Goal: Information Seeking & Learning: Learn about a topic

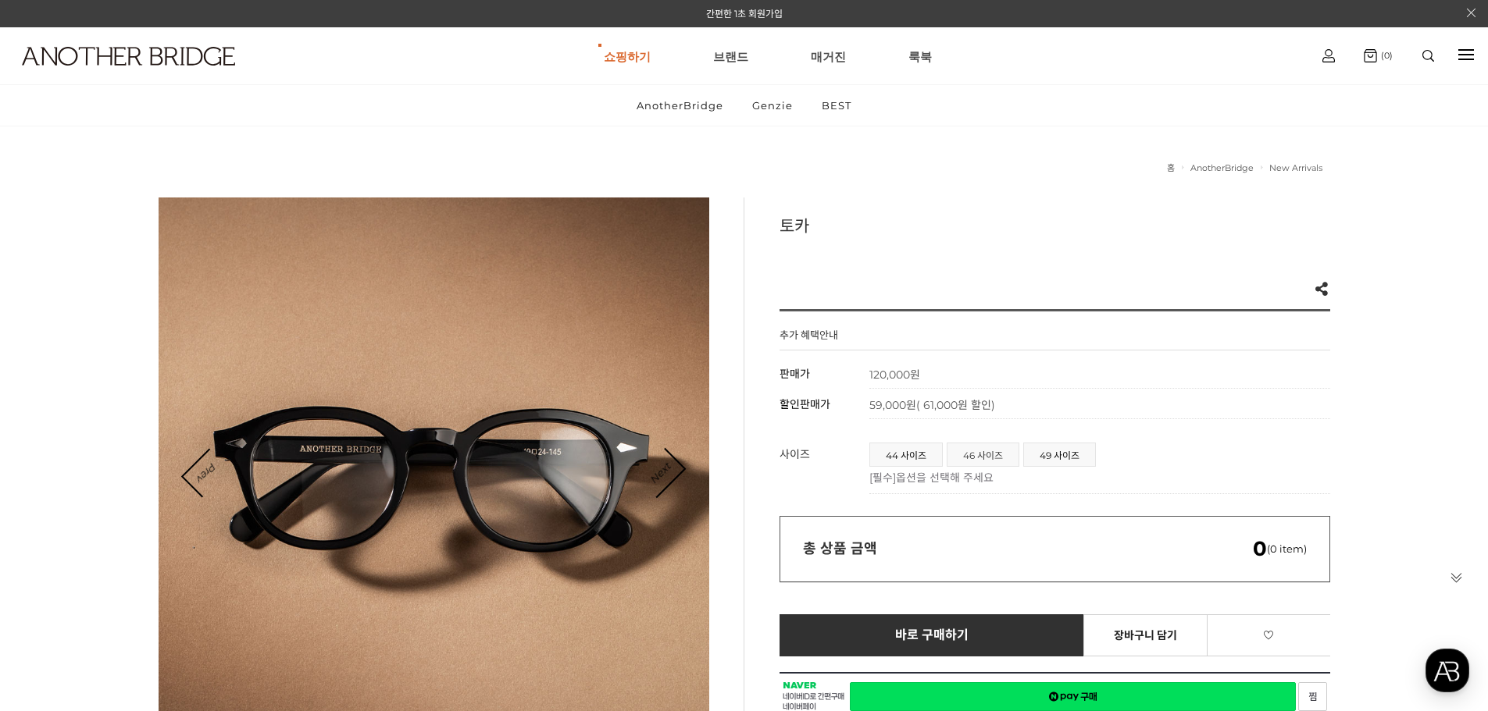
click at [993, 457] on span "46 사이즈" at bounding box center [982, 455] width 71 height 23
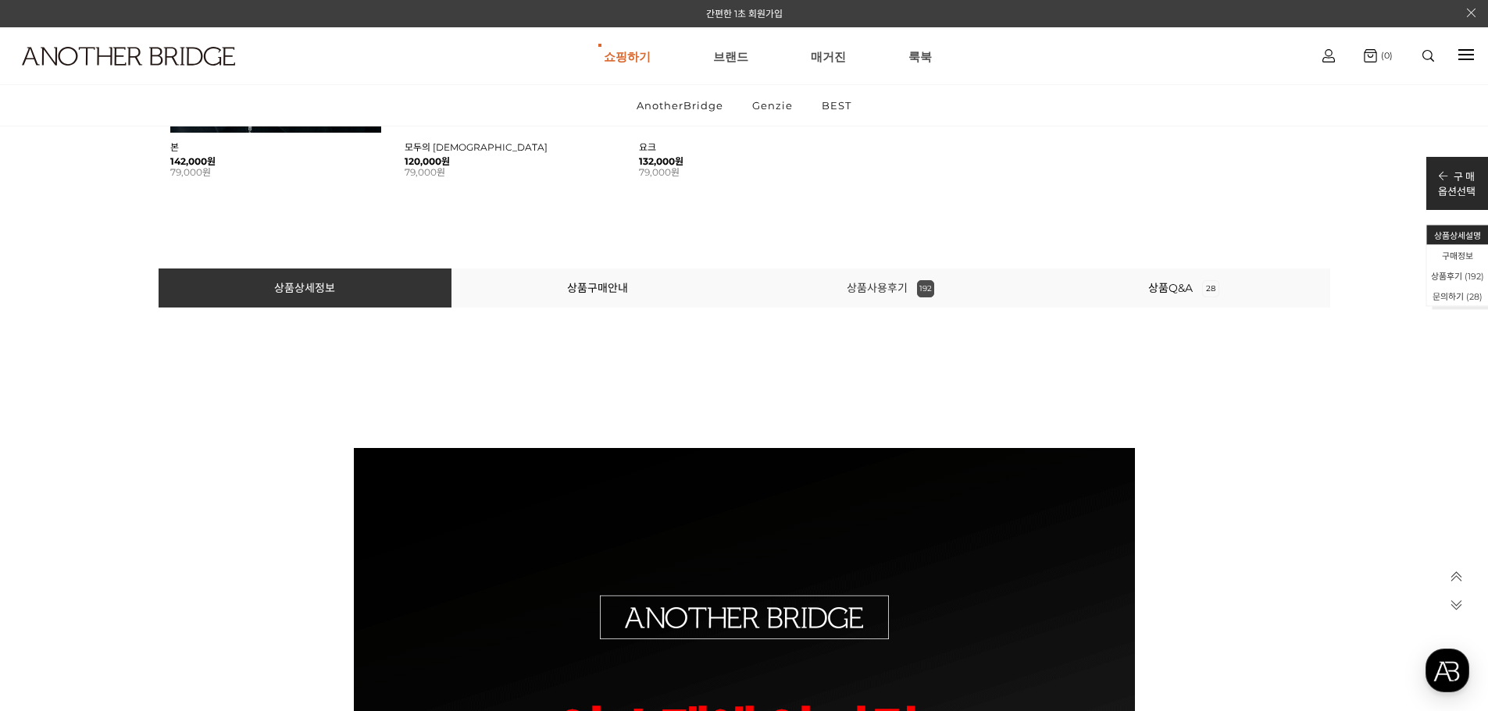
click at [900, 293] on link "상품사용후기 192" at bounding box center [890, 288] width 87 height 14
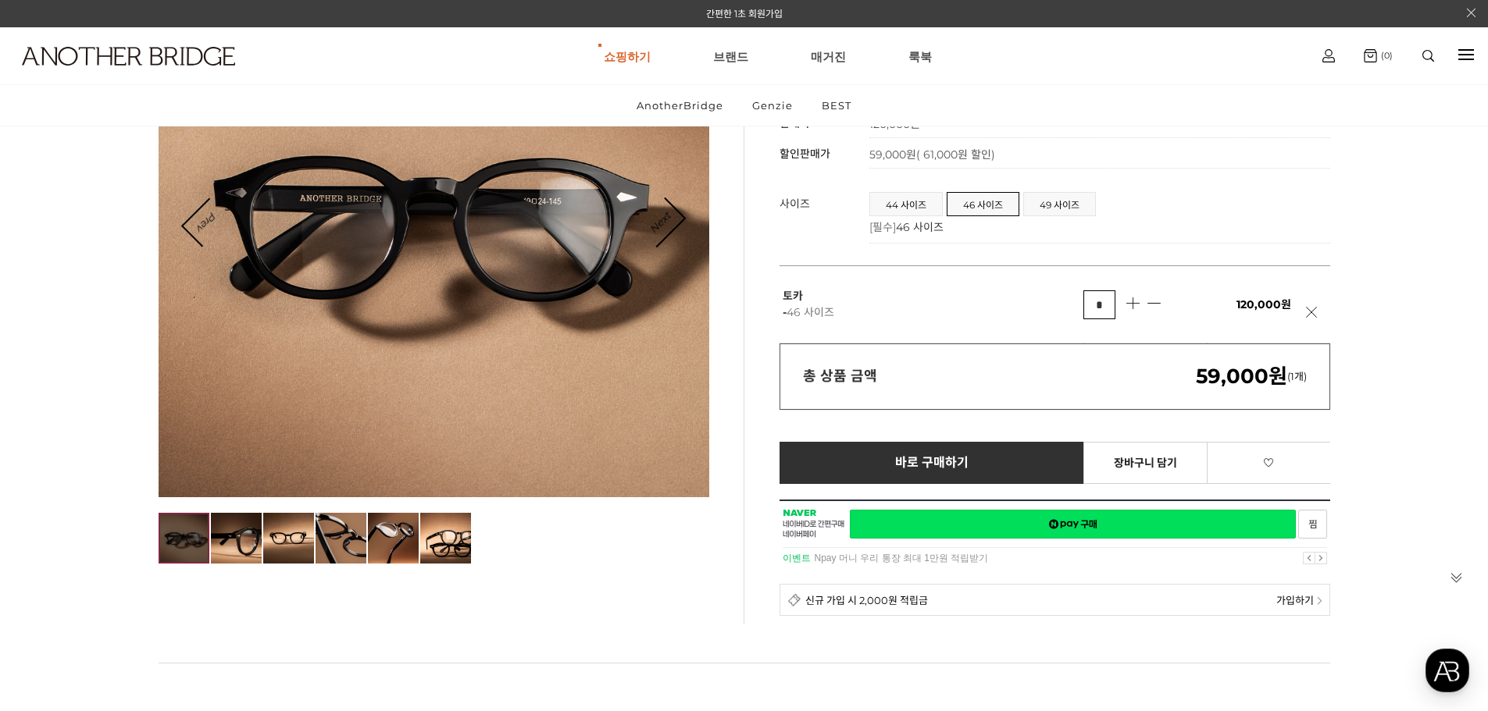
scroll to position [137, 0]
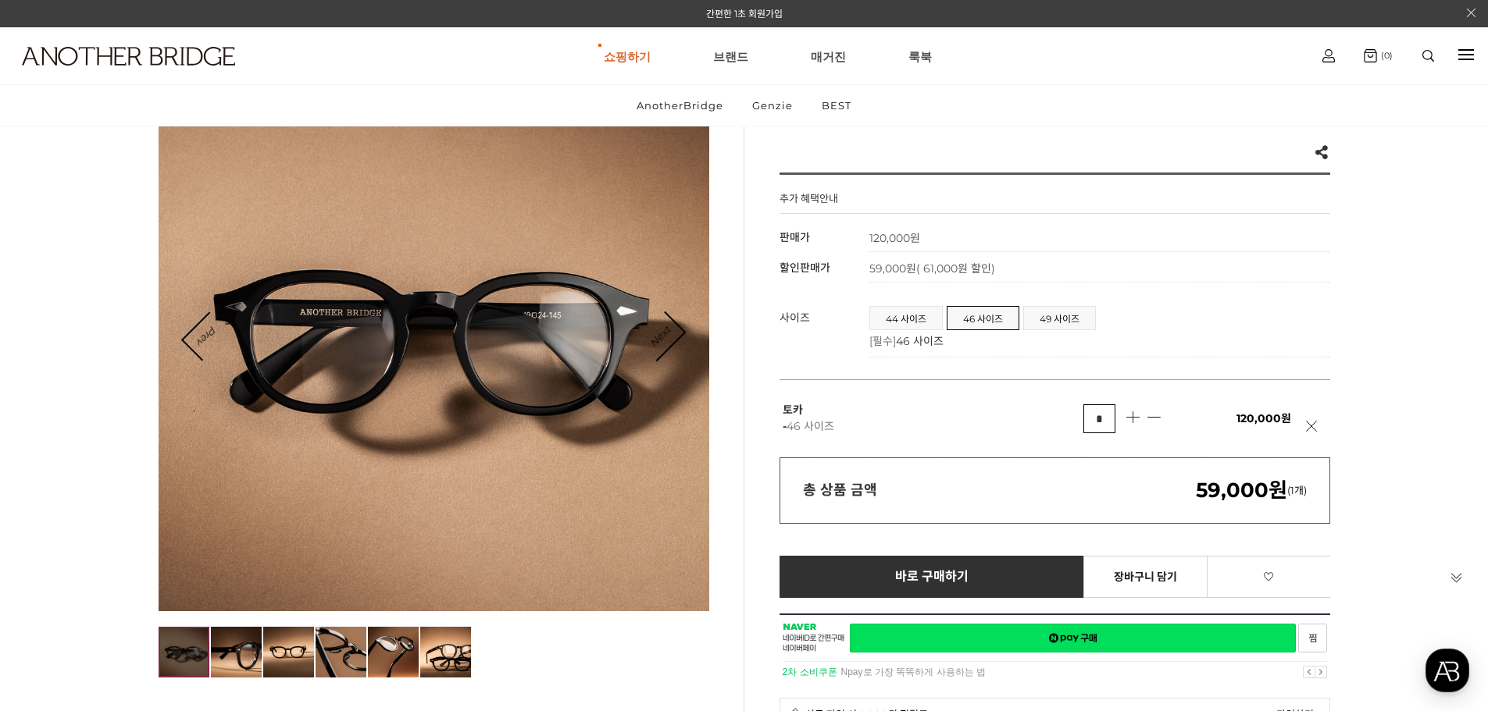
drag, startPoint x: 950, startPoint y: 412, endPoint x: 936, endPoint y: 408, distance: 15.3
click at [936, 408] on p "토카 - 46 사이즈" at bounding box center [932, 418] width 301 height 33
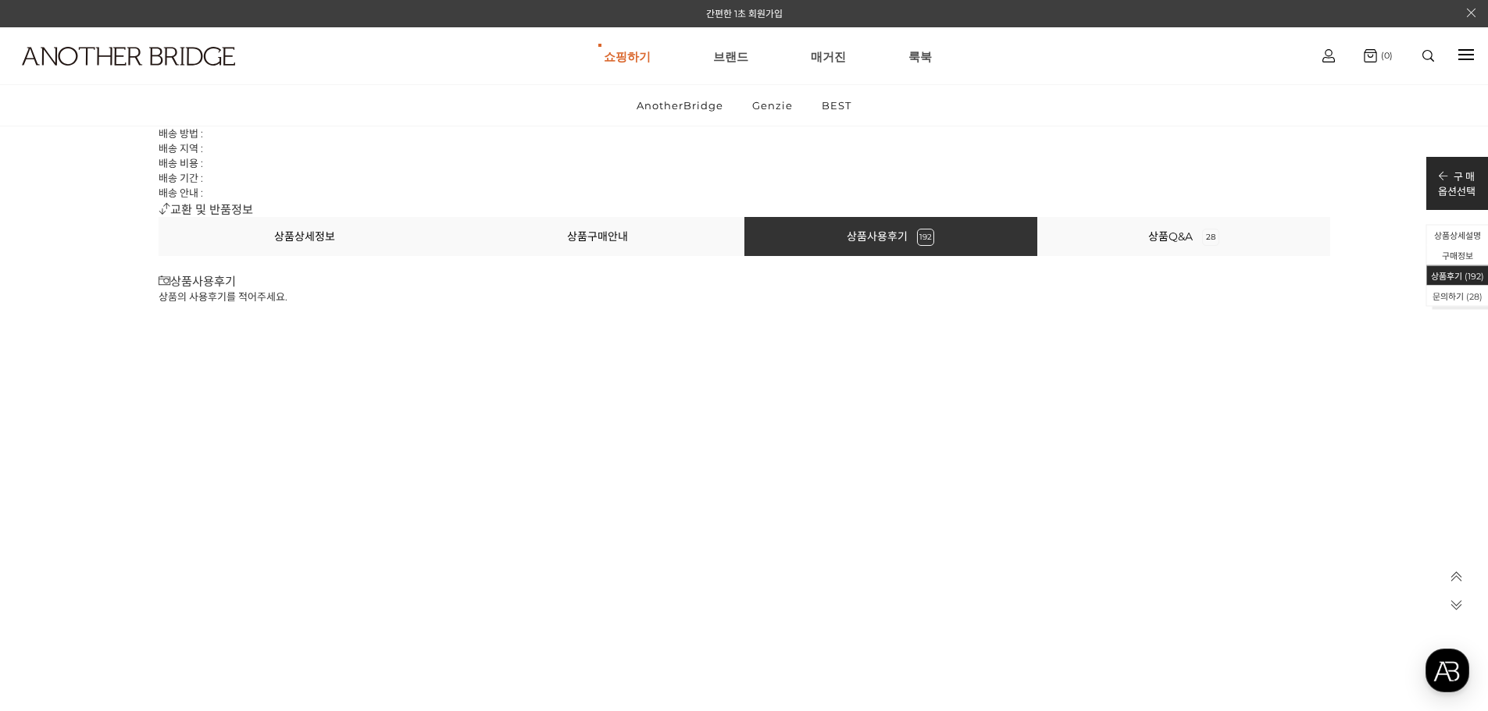
scroll to position [71442, 0]
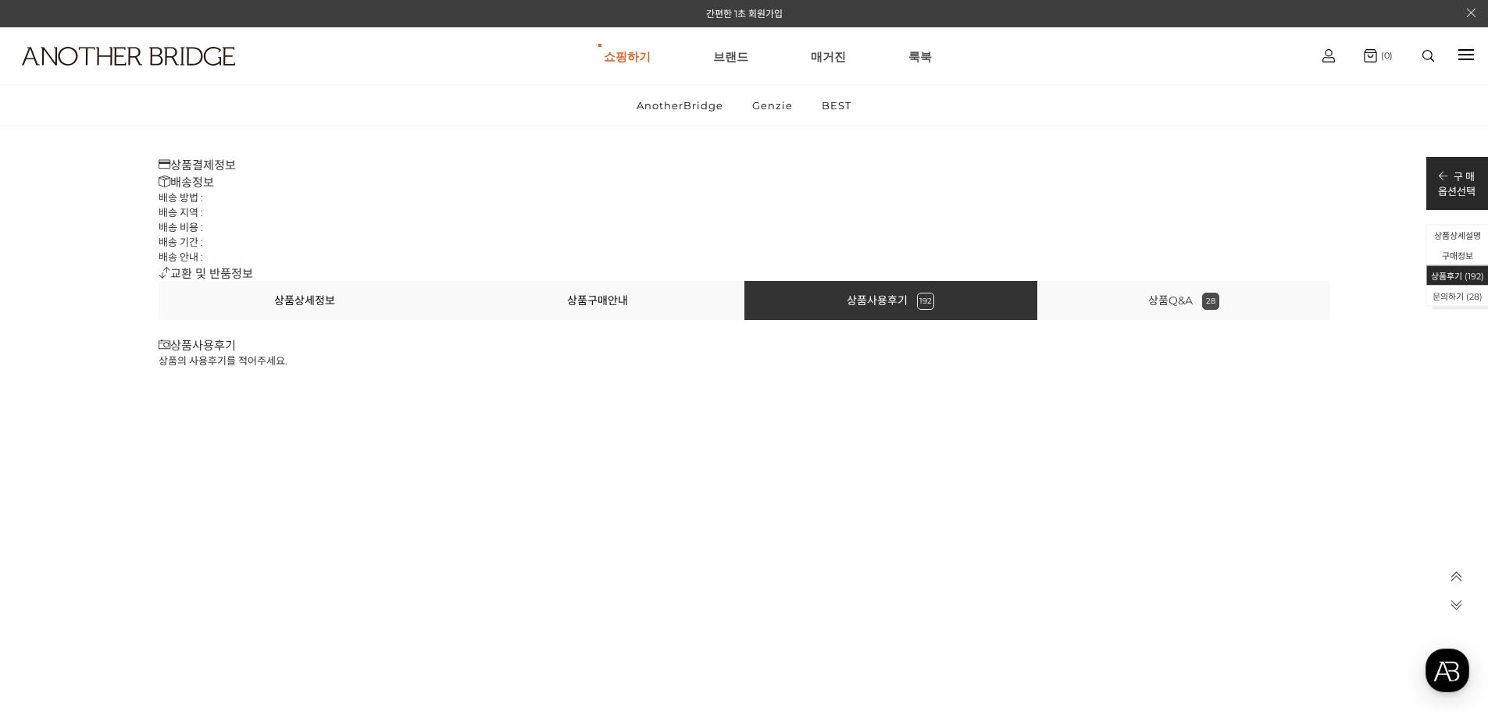
click at [1159, 298] on link "상품Q&A 28" at bounding box center [1183, 301] width 71 height 14
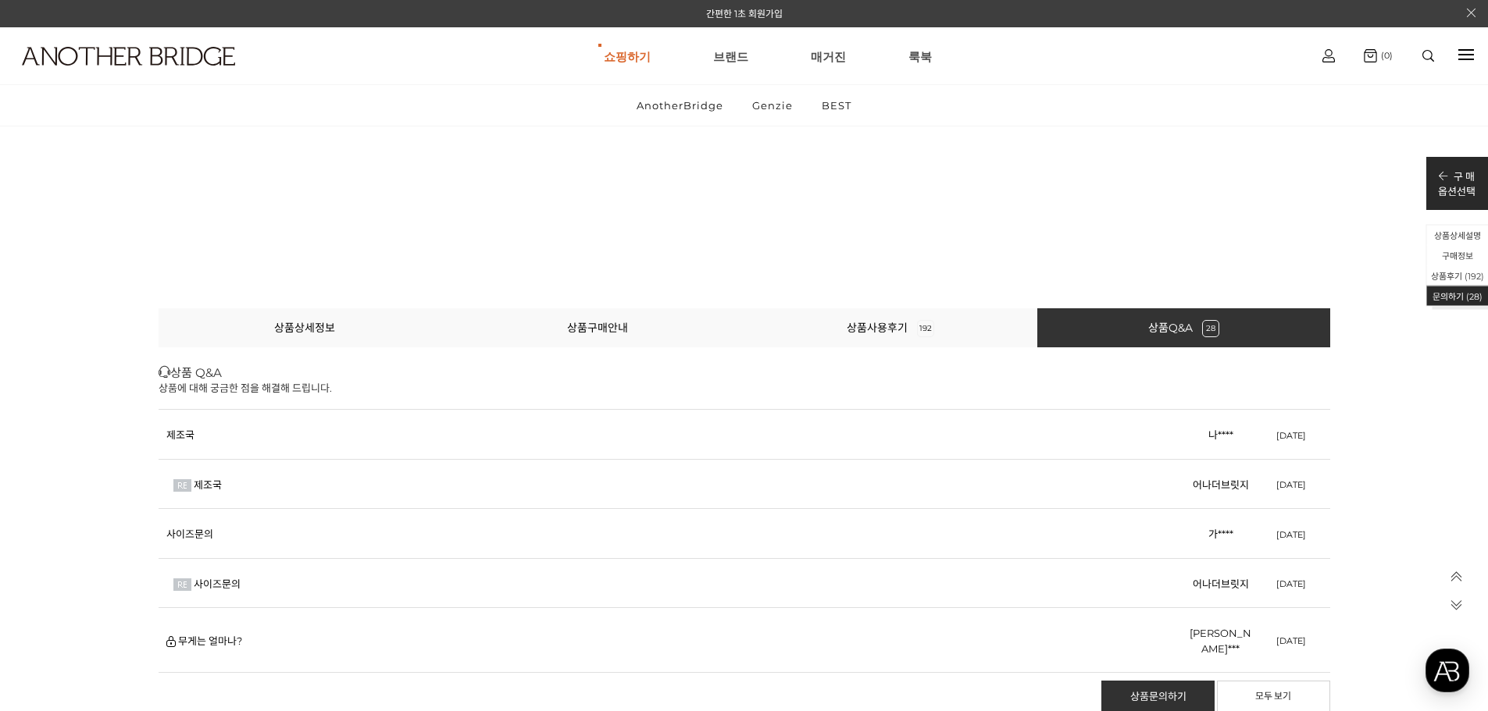
scroll to position [73101, 0]
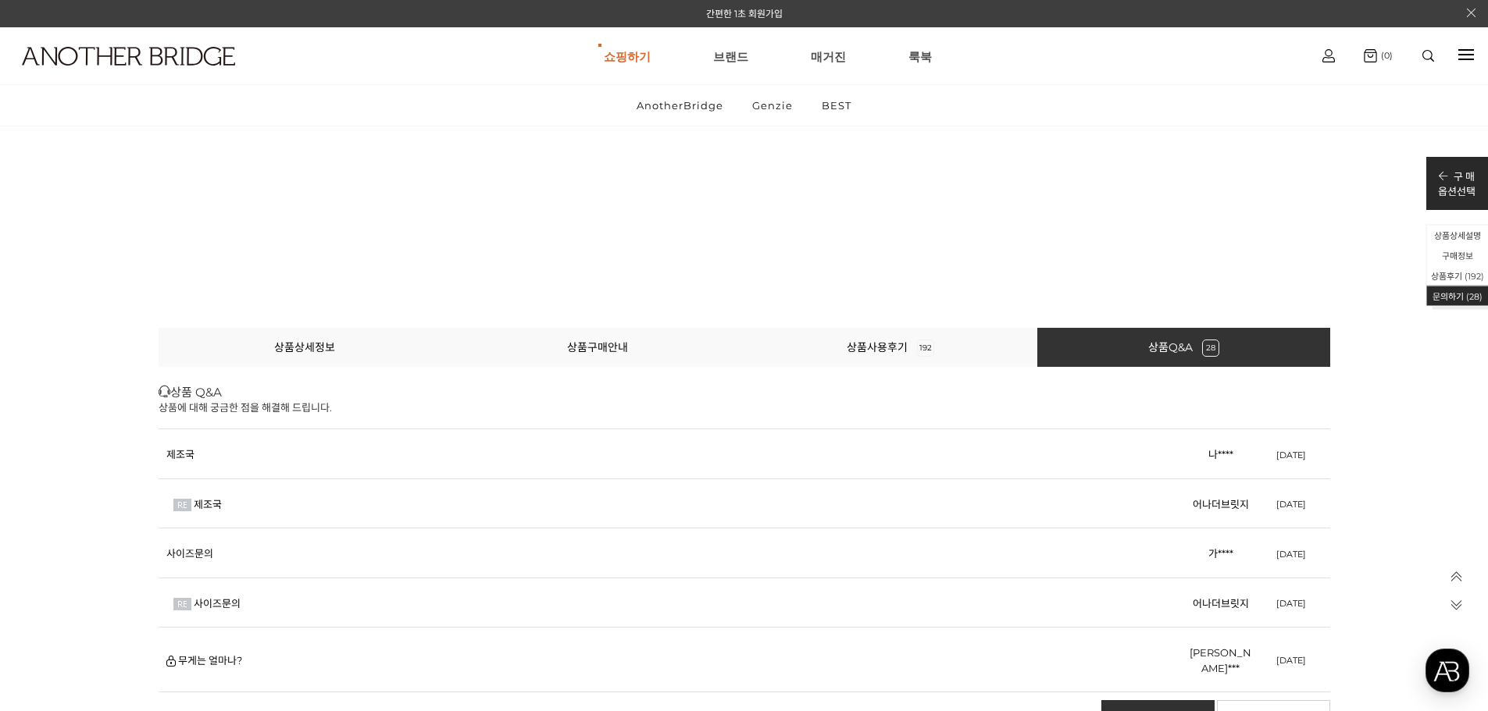
click at [207, 496] on td "제조국" at bounding box center [674, 504] width 1031 height 50
click at [210, 496] on td "제조국" at bounding box center [674, 504] width 1031 height 50
click at [212, 502] on link "제조국" at bounding box center [208, 504] width 28 height 12
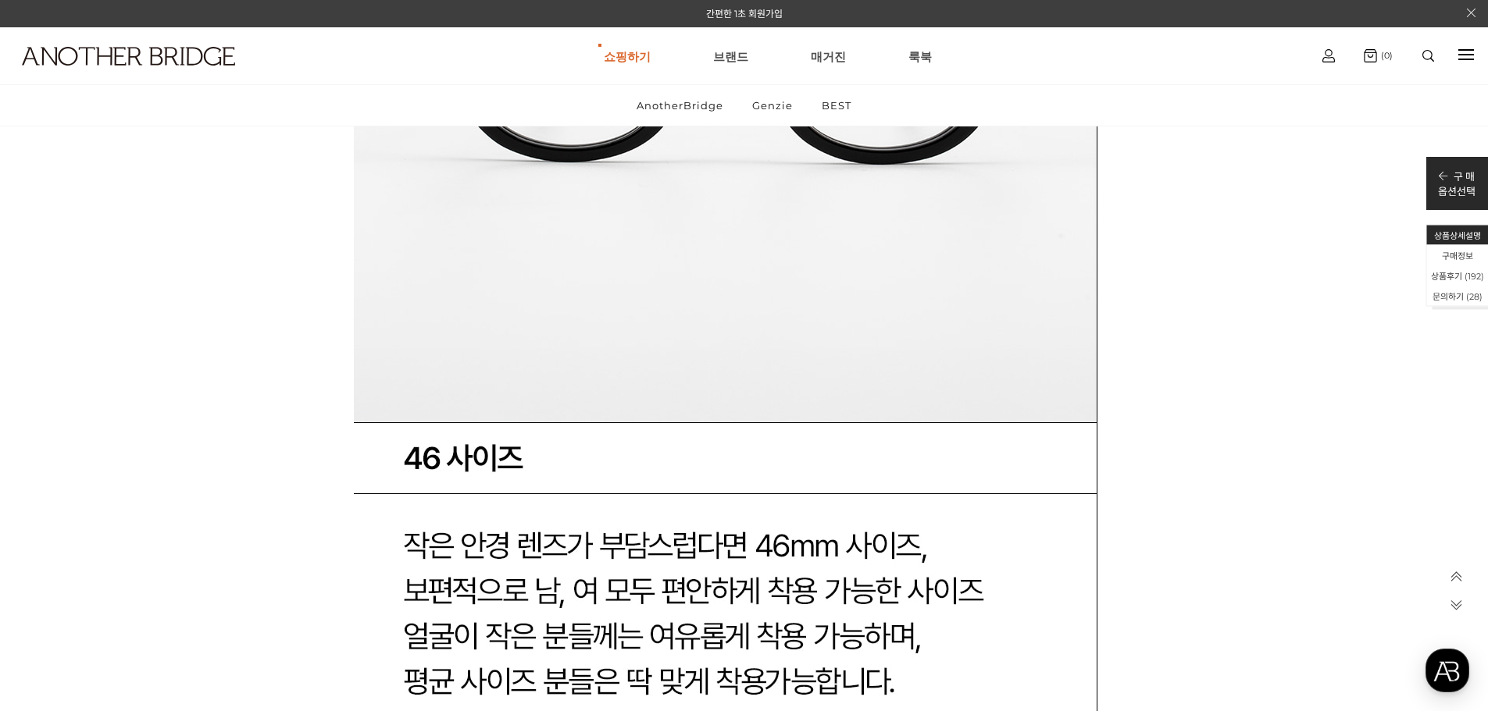
scroll to position [59806, 0]
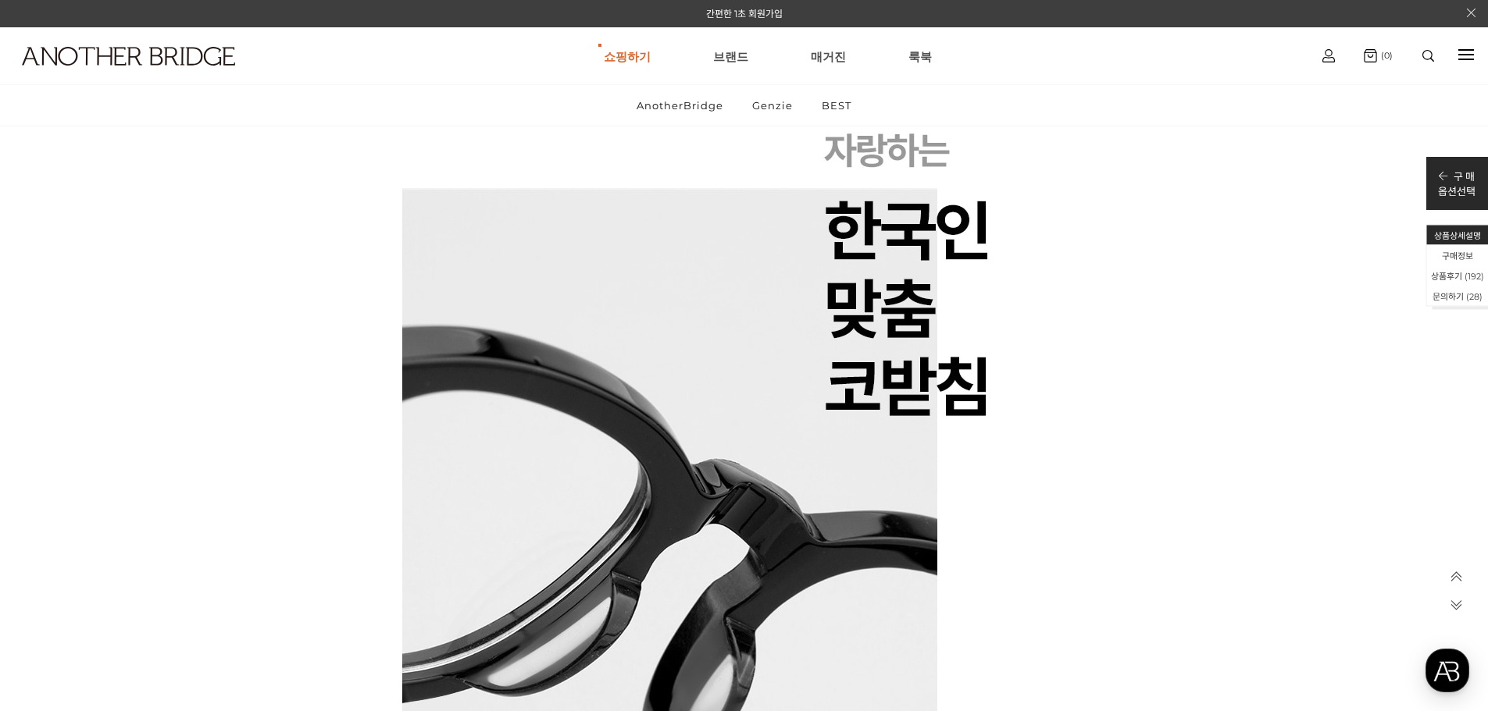
scroll to position [0, 0]
